Goal: Information Seeking & Learning: Understand process/instructions

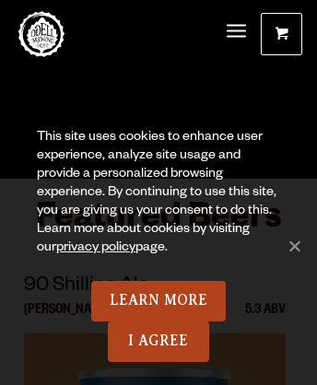
scroll to position [7349, 0]
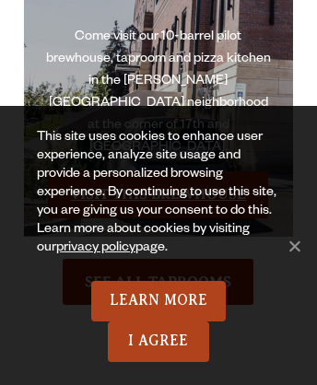
click at [157, 171] on link "Visit this Brewhouse" at bounding box center [158, 194] width 220 height 46
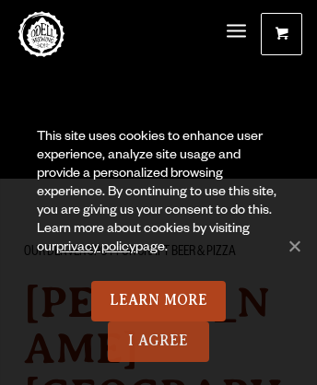
click at [158, 342] on link "I Agree" at bounding box center [158, 341] width 101 height 41
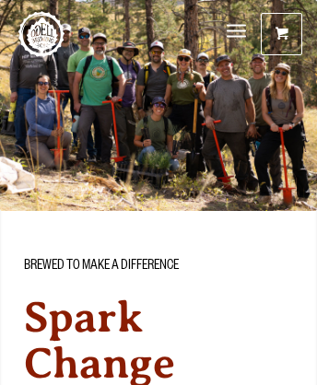
scroll to position [10681, 0]
